Goal: Find specific page/section: Find specific page/section

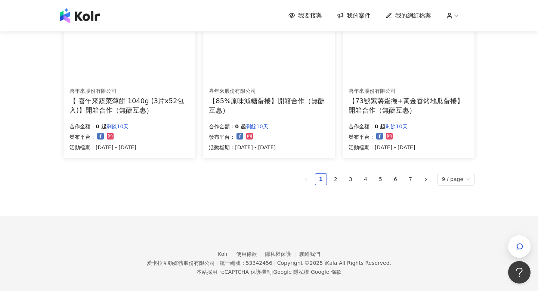
scroll to position [512, 0]
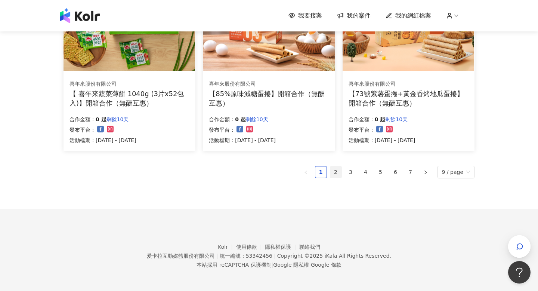
click at [337, 173] on link "2" at bounding box center [335, 171] width 11 height 11
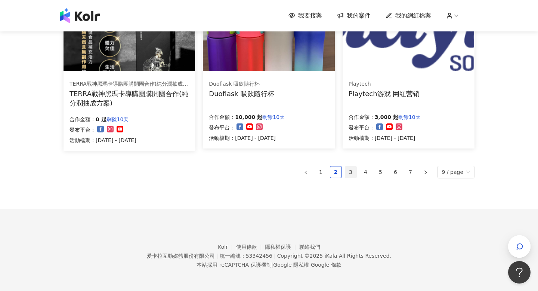
click at [353, 171] on link "3" at bounding box center [350, 171] width 11 height 11
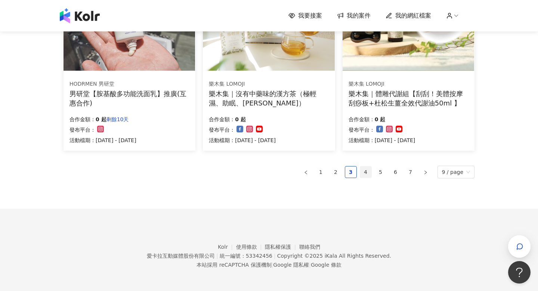
click at [367, 171] on link "4" at bounding box center [365, 171] width 11 height 11
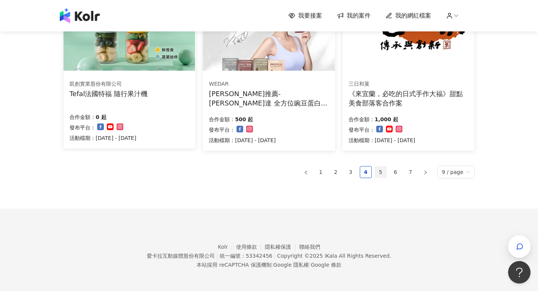
click at [378, 173] on link "5" at bounding box center [380, 171] width 11 height 11
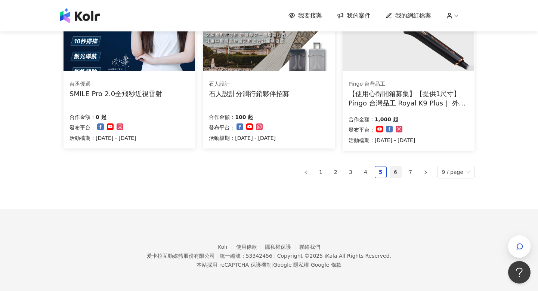
click at [393, 176] on link "6" at bounding box center [395, 171] width 11 height 11
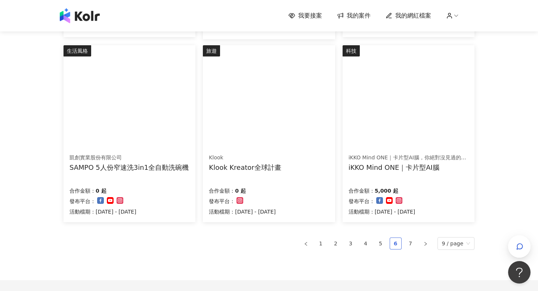
scroll to position [510, 0]
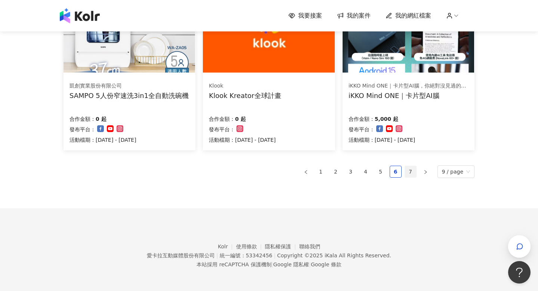
click at [410, 171] on link "7" at bounding box center [410, 171] width 11 height 11
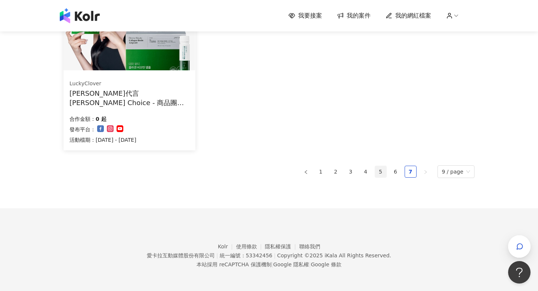
scroll to position [0, 0]
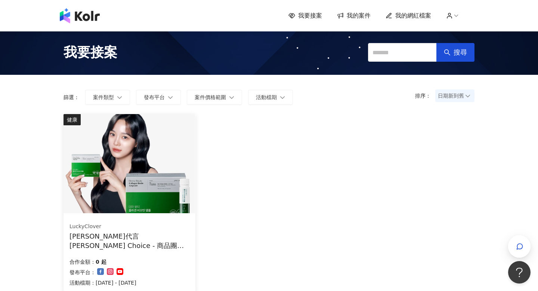
click at [417, 19] on span "我的網紅檔案" at bounding box center [413, 16] width 36 height 8
